Goal: Transaction & Acquisition: Book appointment/travel/reservation

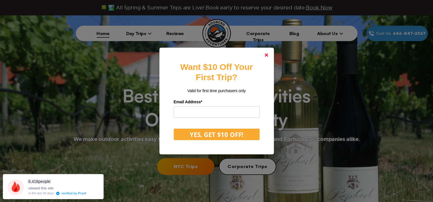
click at [268, 54] on polygon at bounding box center [266, 54] width 3 height 3
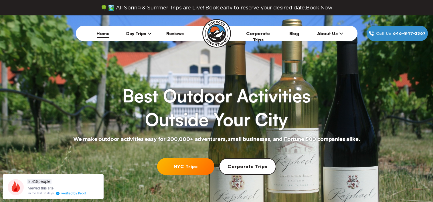
click at [144, 33] on span "Day Trips" at bounding box center [139, 34] width 26 height 6
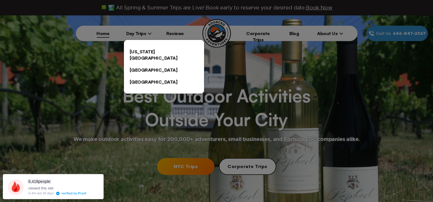
click at [148, 51] on link "[US_STATE][GEOGRAPHIC_DATA]" at bounding box center [164, 55] width 80 height 18
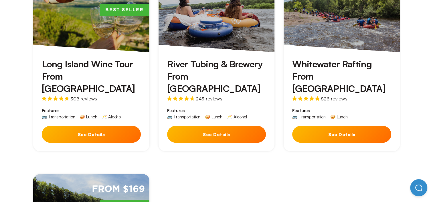
scroll to position [227, 0]
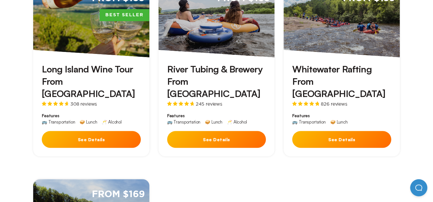
click at [98, 131] on button "See Details" at bounding box center [91, 139] width 99 height 17
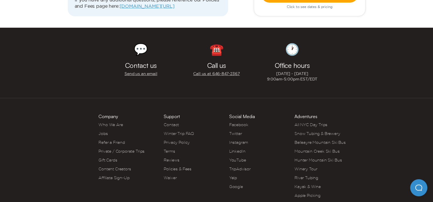
scroll to position [1998, 0]
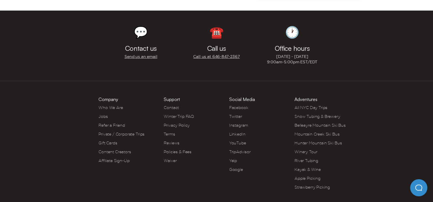
click at [311, 150] on link "Winery Tour" at bounding box center [305, 152] width 23 height 5
drag, startPoint x: 221, startPoint y: 184, endPoint x: 183, endPoint y: 183, distance: 37.7
copy span "Sourced Adventures"
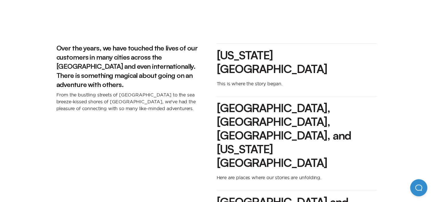
scroll to position [618, 0]
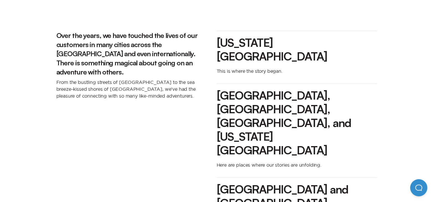
click at [101, 120] on div "Over the years, we have touched the lives of our customers in many cities acros…" at bounding box center [136, 130] width 160 height 209
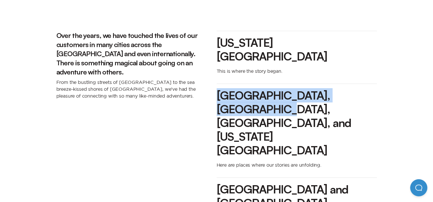
drag, startPoint x: 218, startPoint y: 74, endPoint x: 371, endPoint y: 74, distance: 152.1
click at [371, 89] on h3 "[GEOGRAPHIC_DATA], [GEOGRAPHIC_DATA], [GEOGRAPHIC_DATA], and [US_STATE][GEOGRAP…" at bounding box center [296, 123] width 160 height 69
copy h3 "[GEOGRAPHIC_DATA], [GEOGRAPHIC_DATA], [GEOGRAPHIC_DATA],"
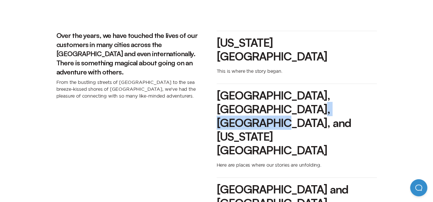
drag, startPoint x: 243, startPoint y: 88, endPoint x: 313, endPoint y: 90, distance: 70.7
click at [313, 90] on h3 "[GEOGRAPHIC_DATA], [GEOGRAPHIC_DATA], [GEOGRAPHIC_DATA], and [US_STATE][GEOGRAP…" at bounding box center [296, 123] width 160 height 69
copy h3 "[US_STATE][GEOGRAPHIC_DATA]"
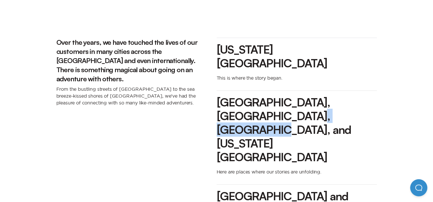
scroll to position [610, 0]
